Goal: Navigation & Orientation: Find specific page/section

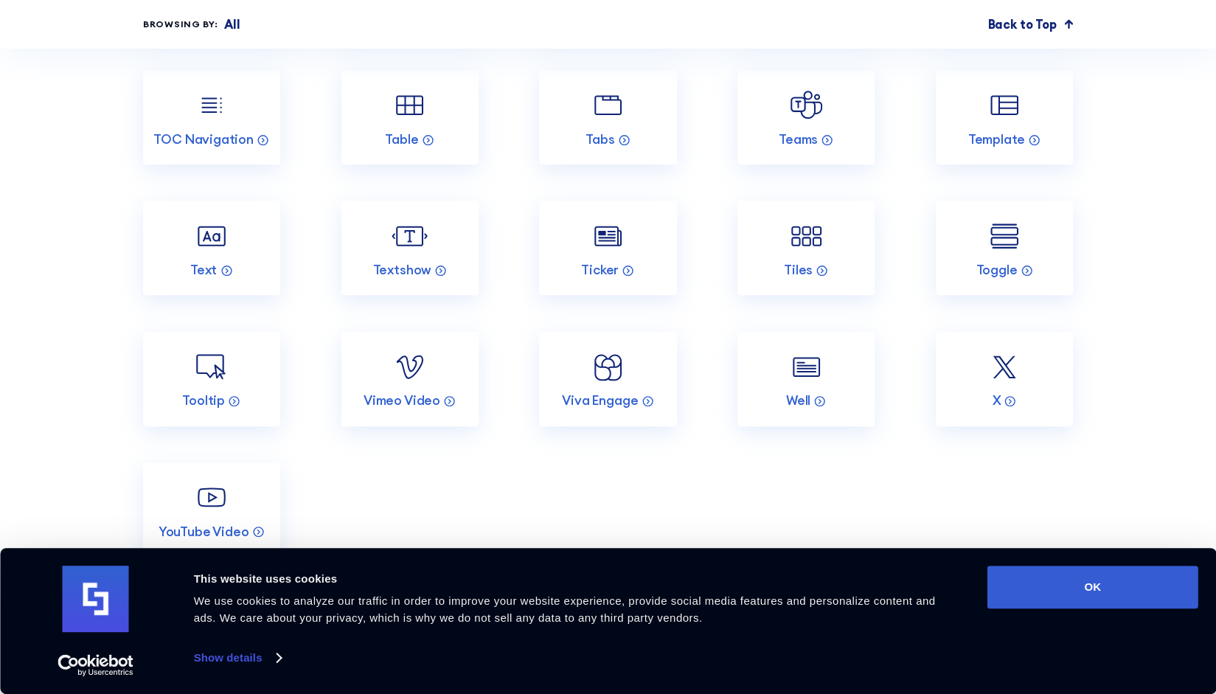
scroll to position [8015, 0]
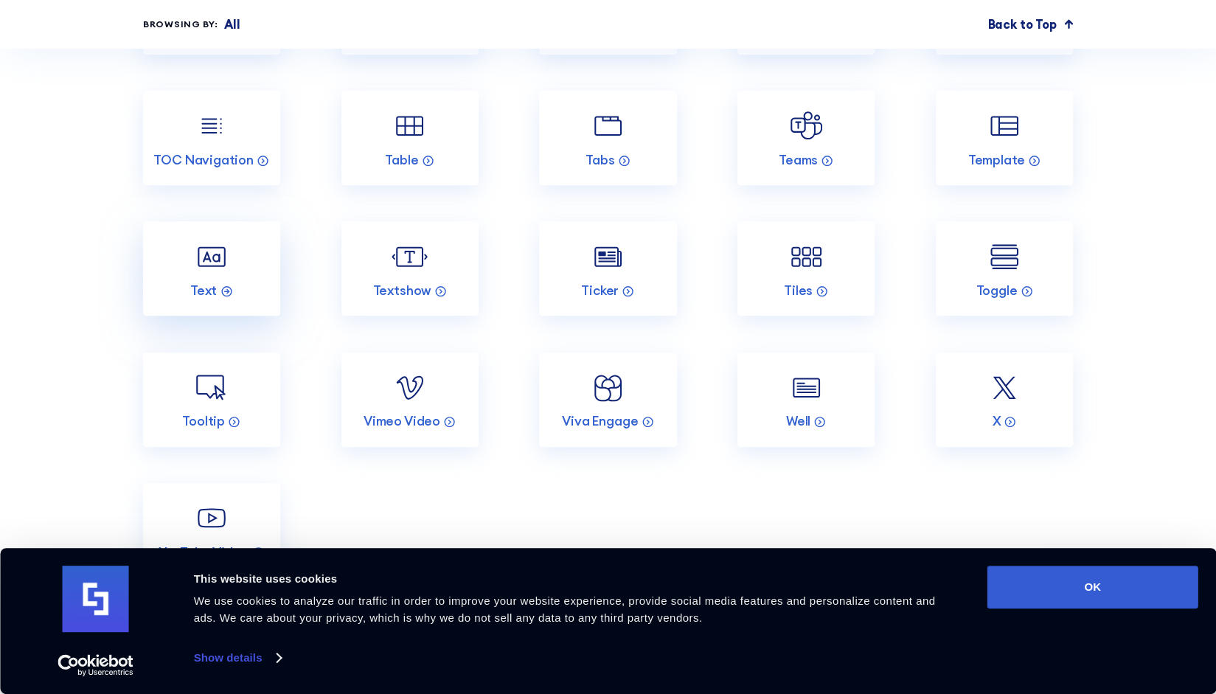
click at [227, 316] on link "Text" at bounding box center [211, 268] width 137 height 94
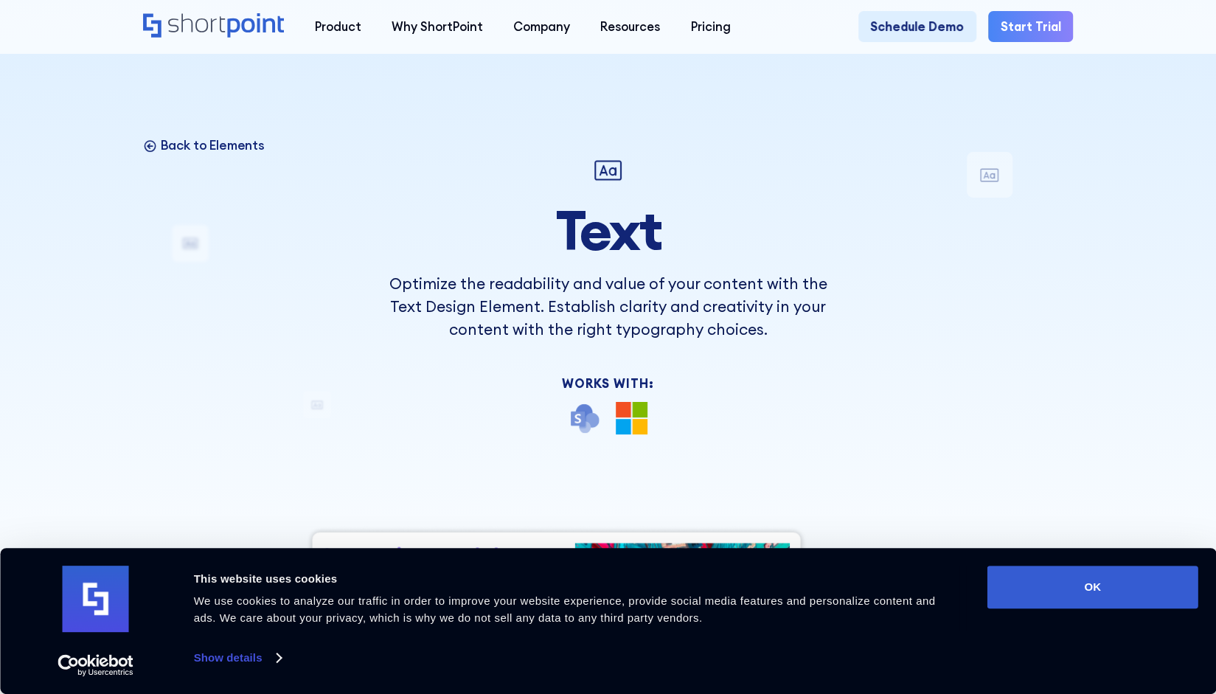
click at [152, 142] on icon at bounding box center [150, 145] width 14 height 14
